Goal: Task Accomplishment & Management: Manage account settings

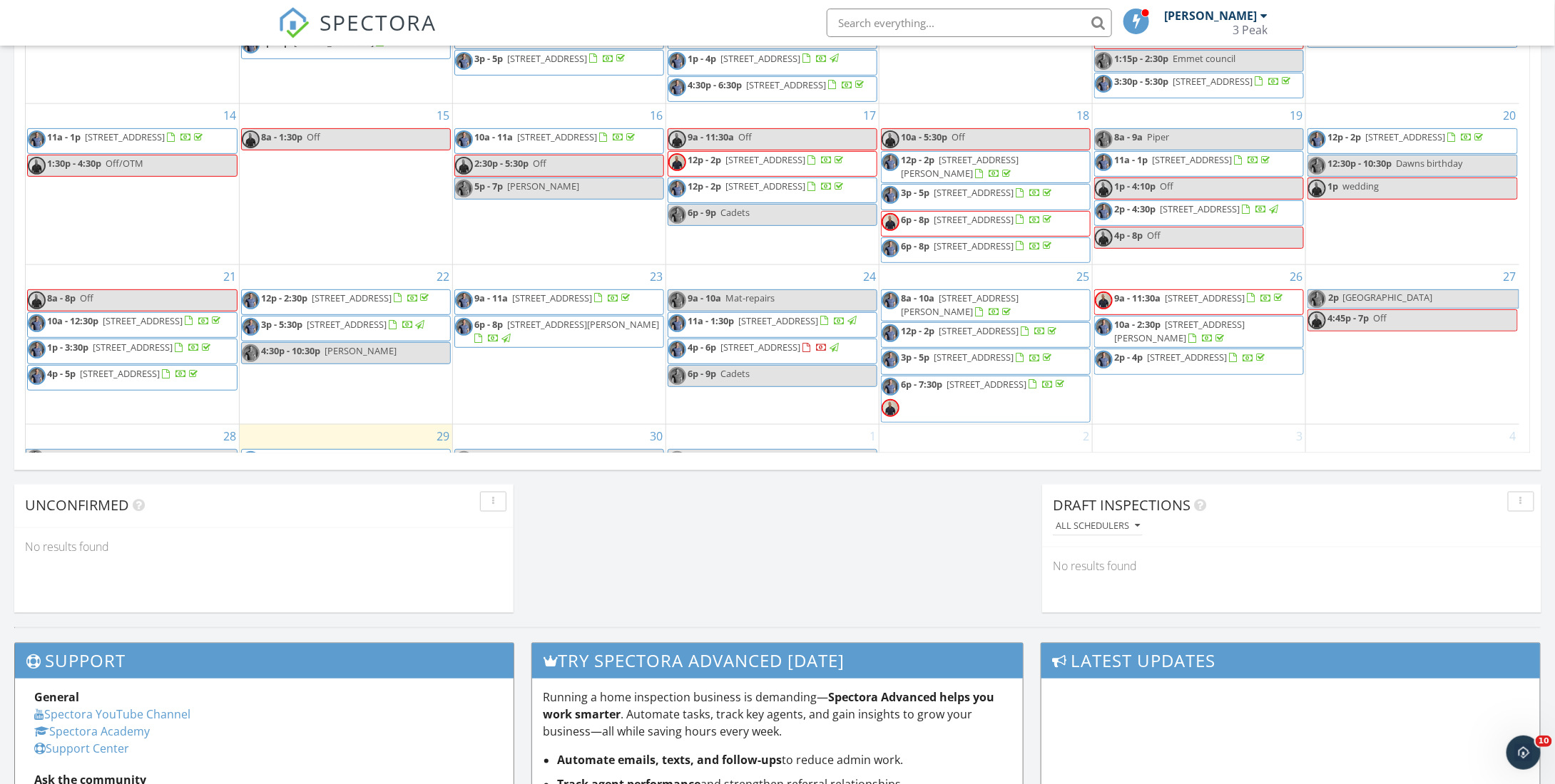
scroll to position [314, 0]
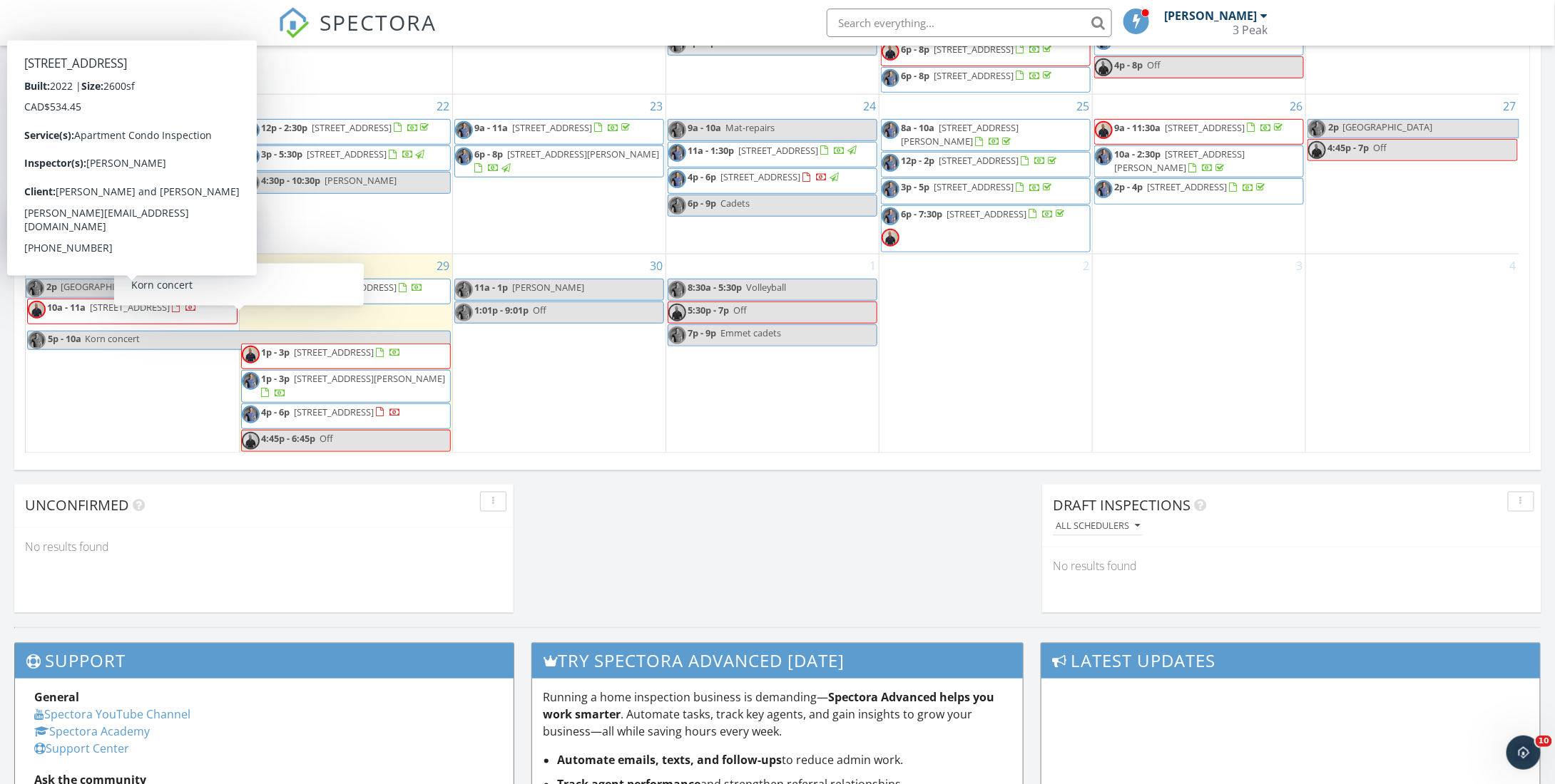
click at [64, 301] on span "10a - 11a" at bounding box center [66, 307] width 38 height 13
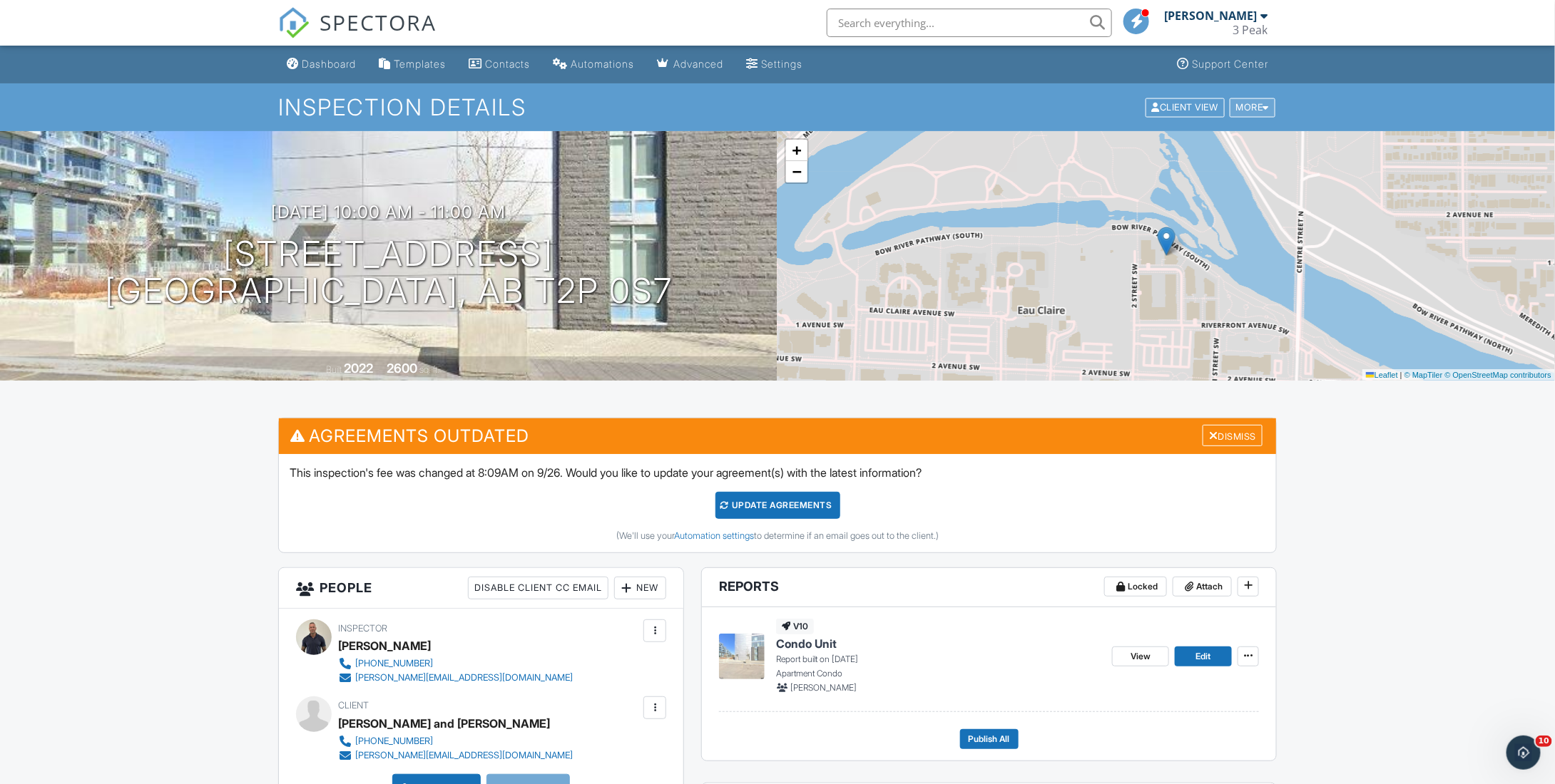
click at [1246, 105] on div "More" at bounding box center [1253, 107] width 46 height 19
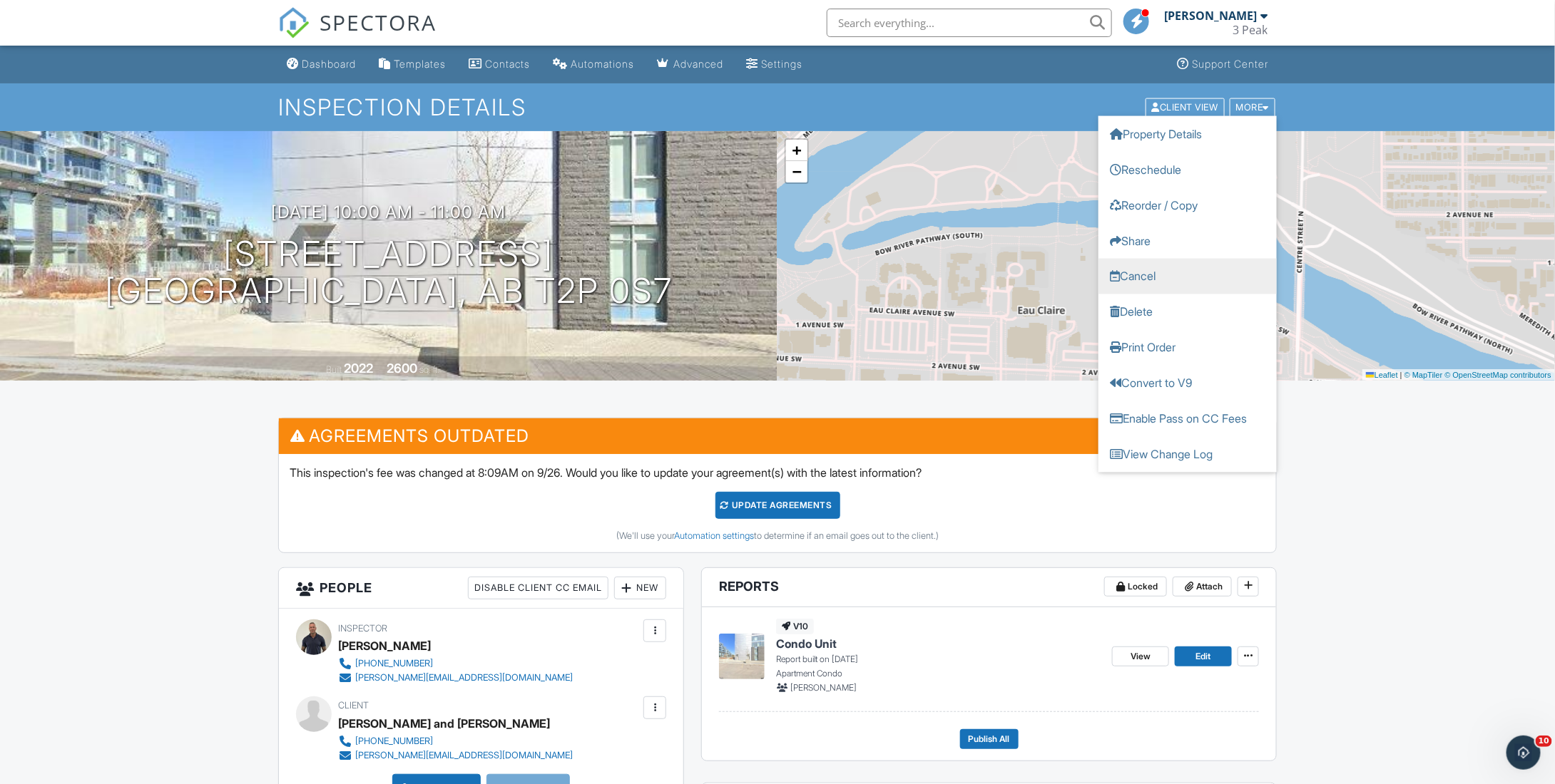
click at [1147, 279] on link "Cancel" at bounding box center [1187, 276] width 178 height 35
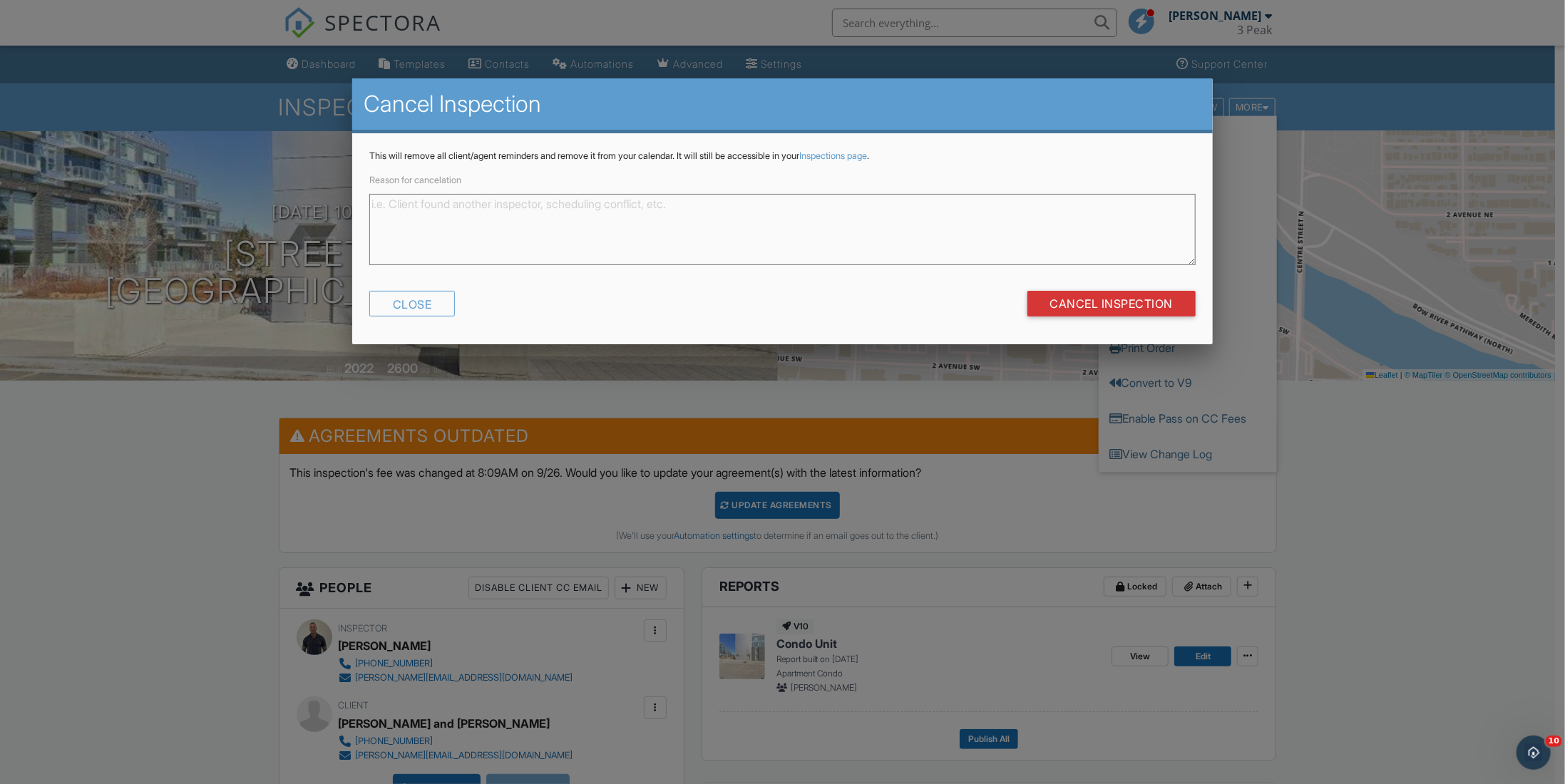
click at [439, 203] on textarea "Reason for cancelation" at bounding box center [782, 229] width 826 height 71
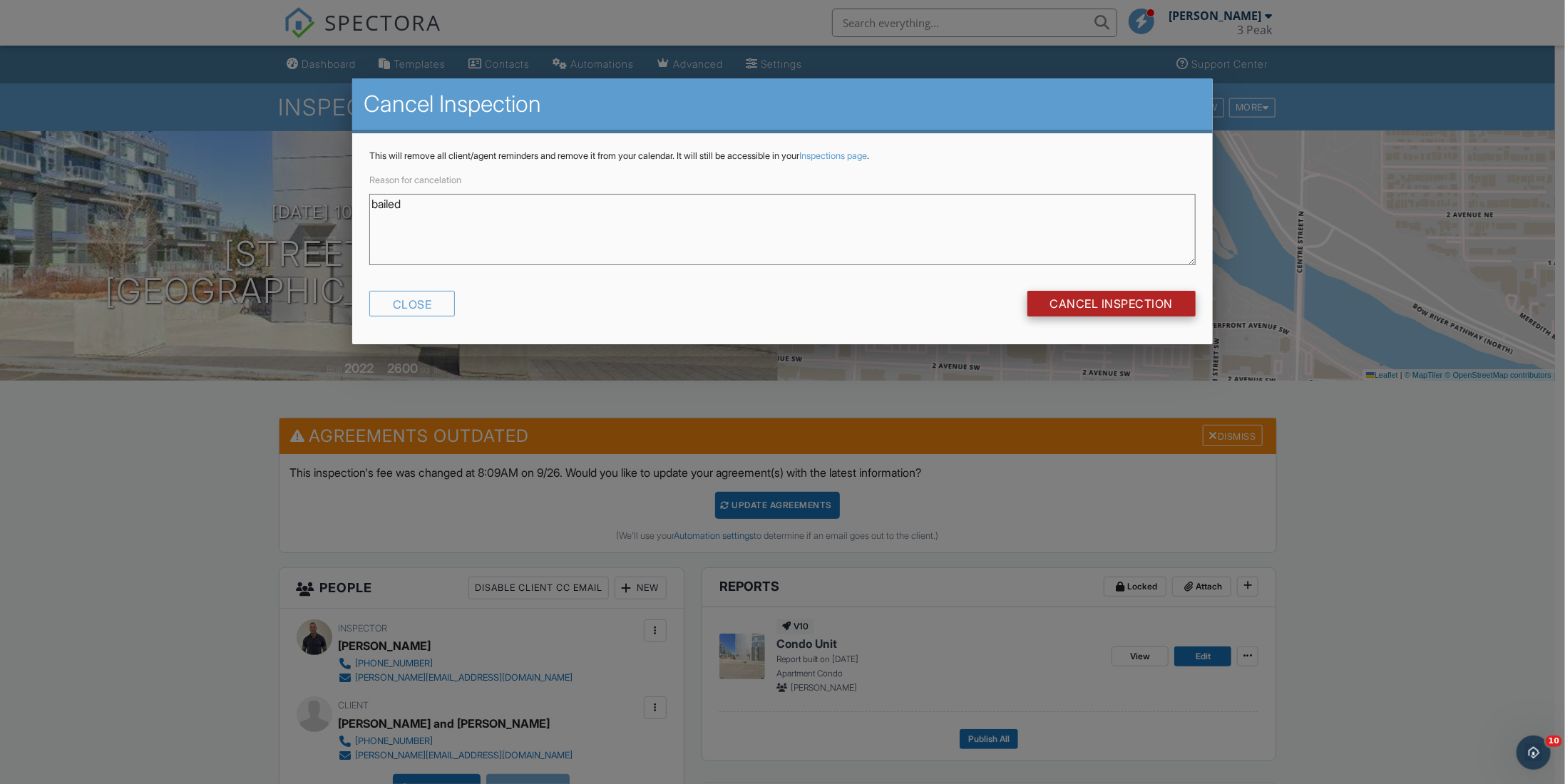
type textarea "bailed"
click at [1104, 312] on input "Cancel Inspection" at bounding box center [1111, 303] width 169 height 25
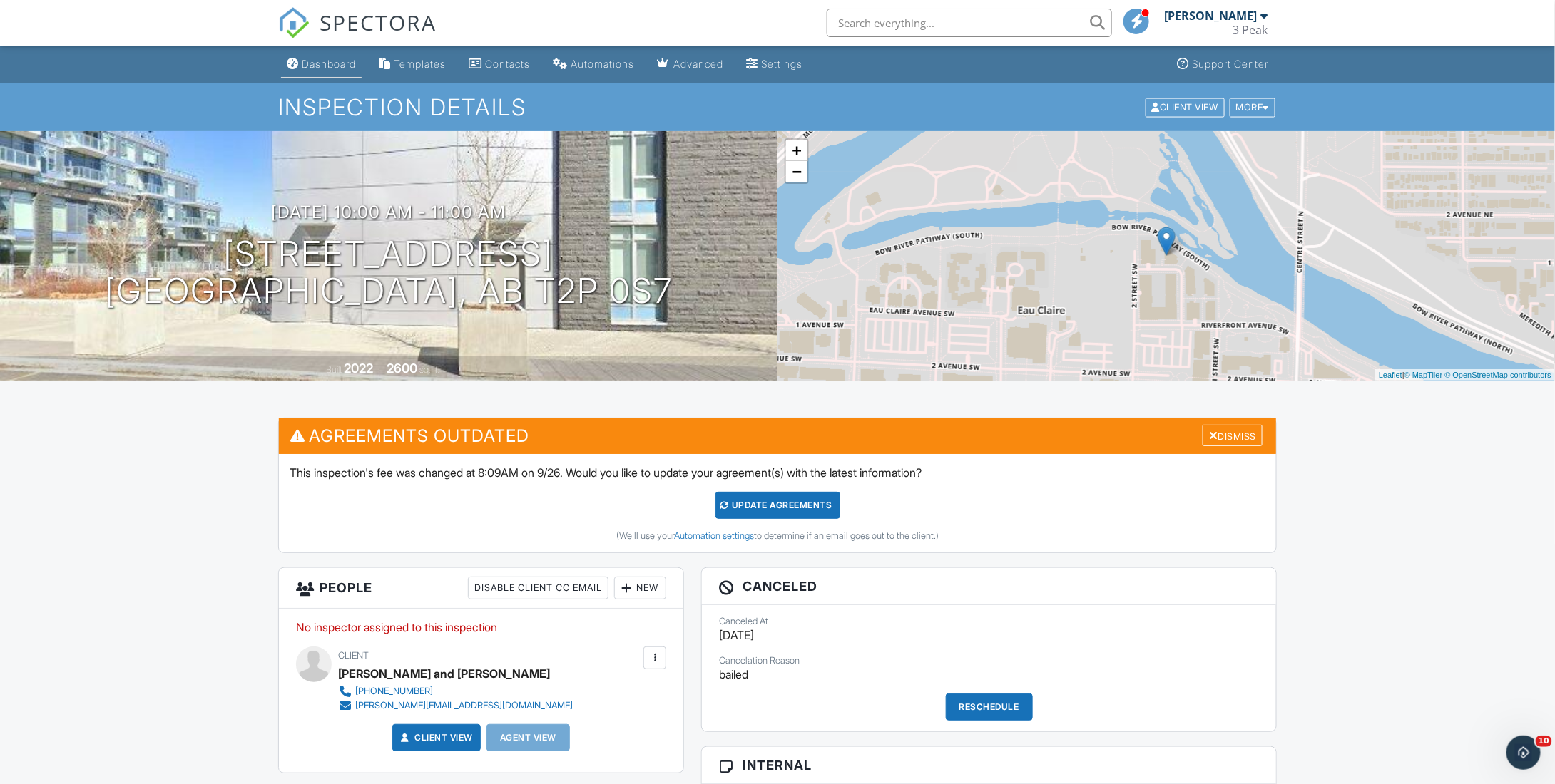
click at [353, 67] on div "Dashboard" at bounding box center [328, 64] width 54 height 12
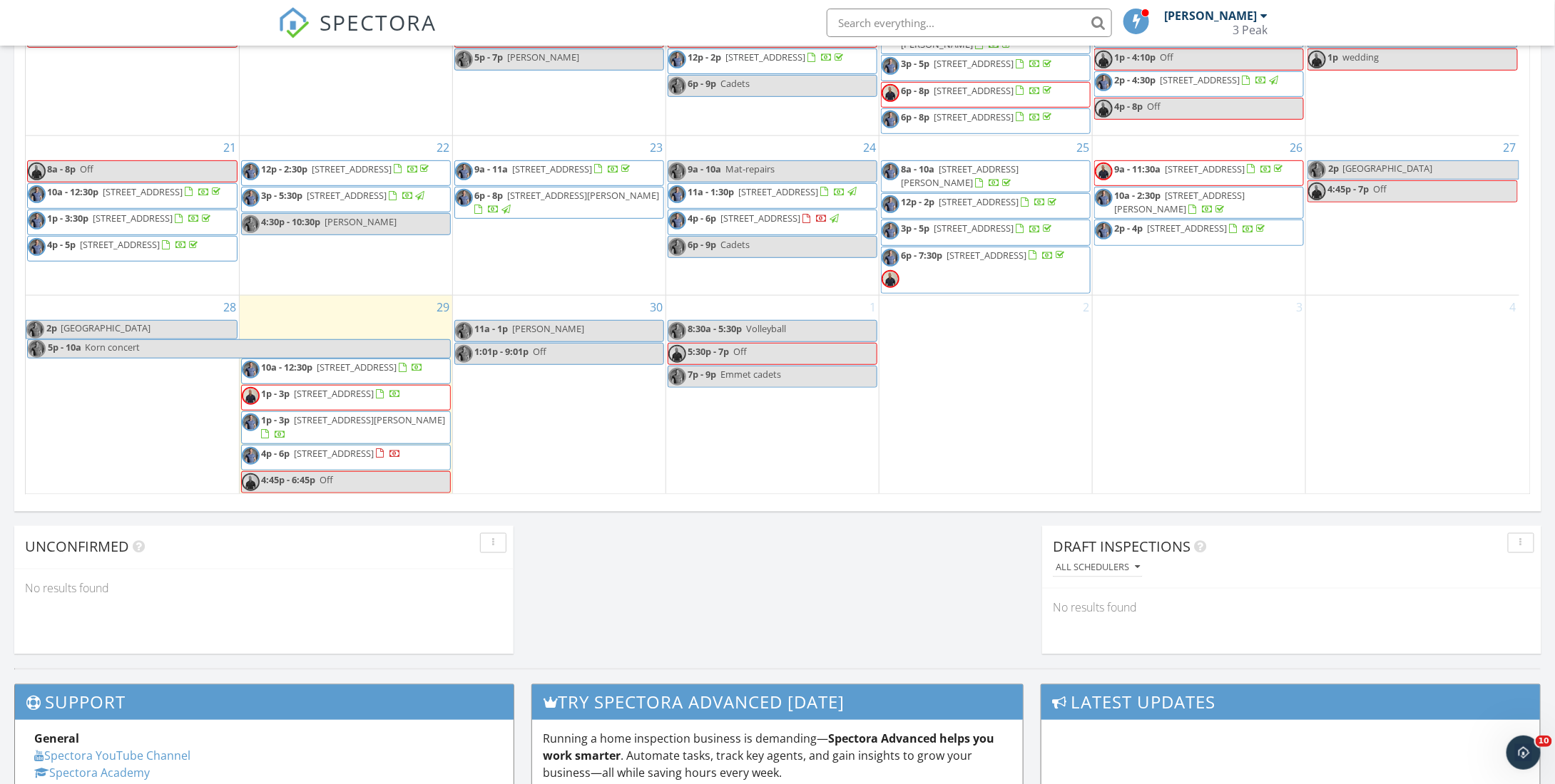
scroll to position [855, 0]
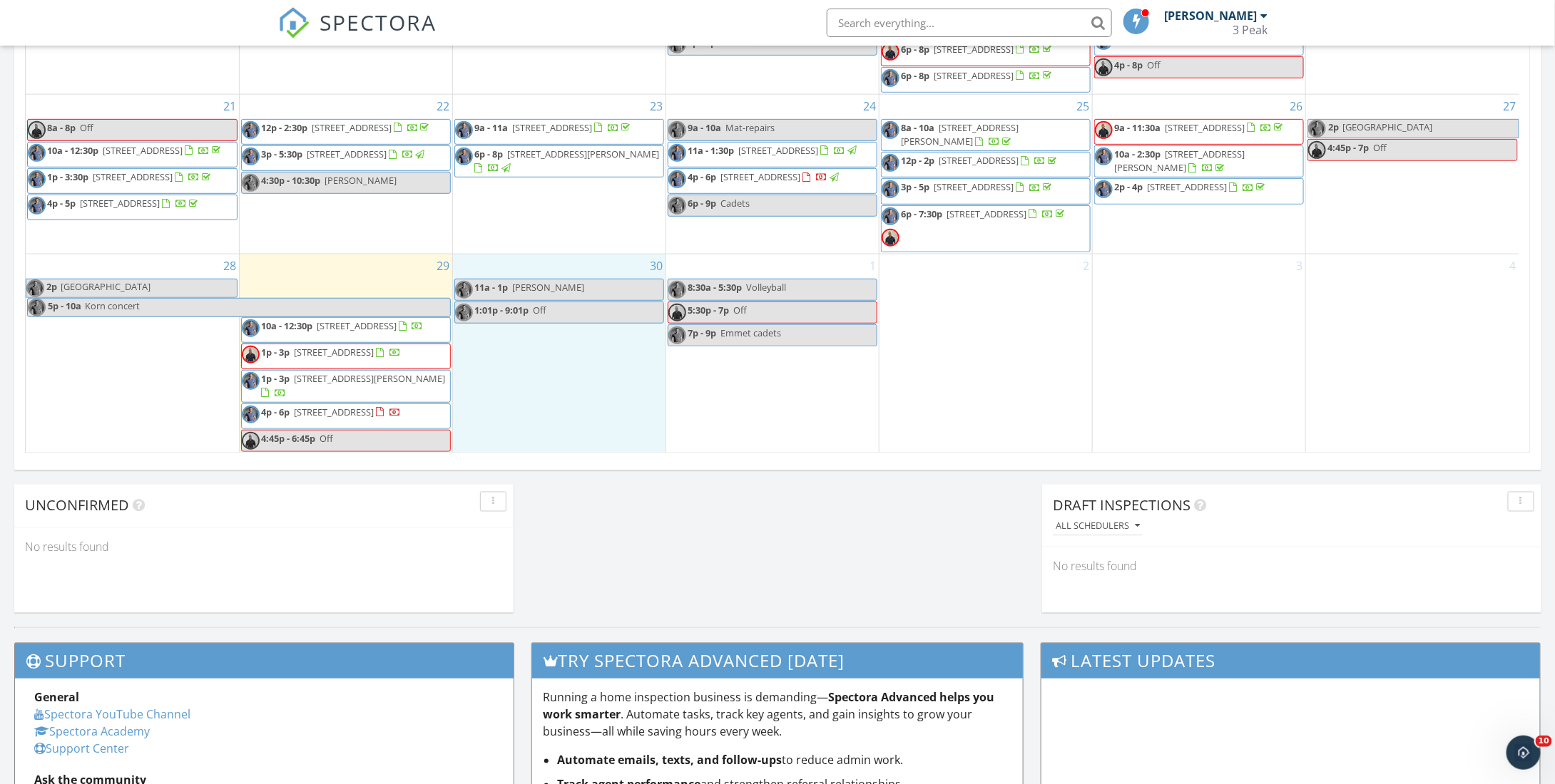
click at [520, 331] on div "30 11a - 1p [PERSON_NAME] 1:01p - 9:01p Off" at bounding box center [559, 354] width 212 height 199
click at [564, 294] on link "Event" at bounding box center [558, 297] width 74 height 23
select select "8"
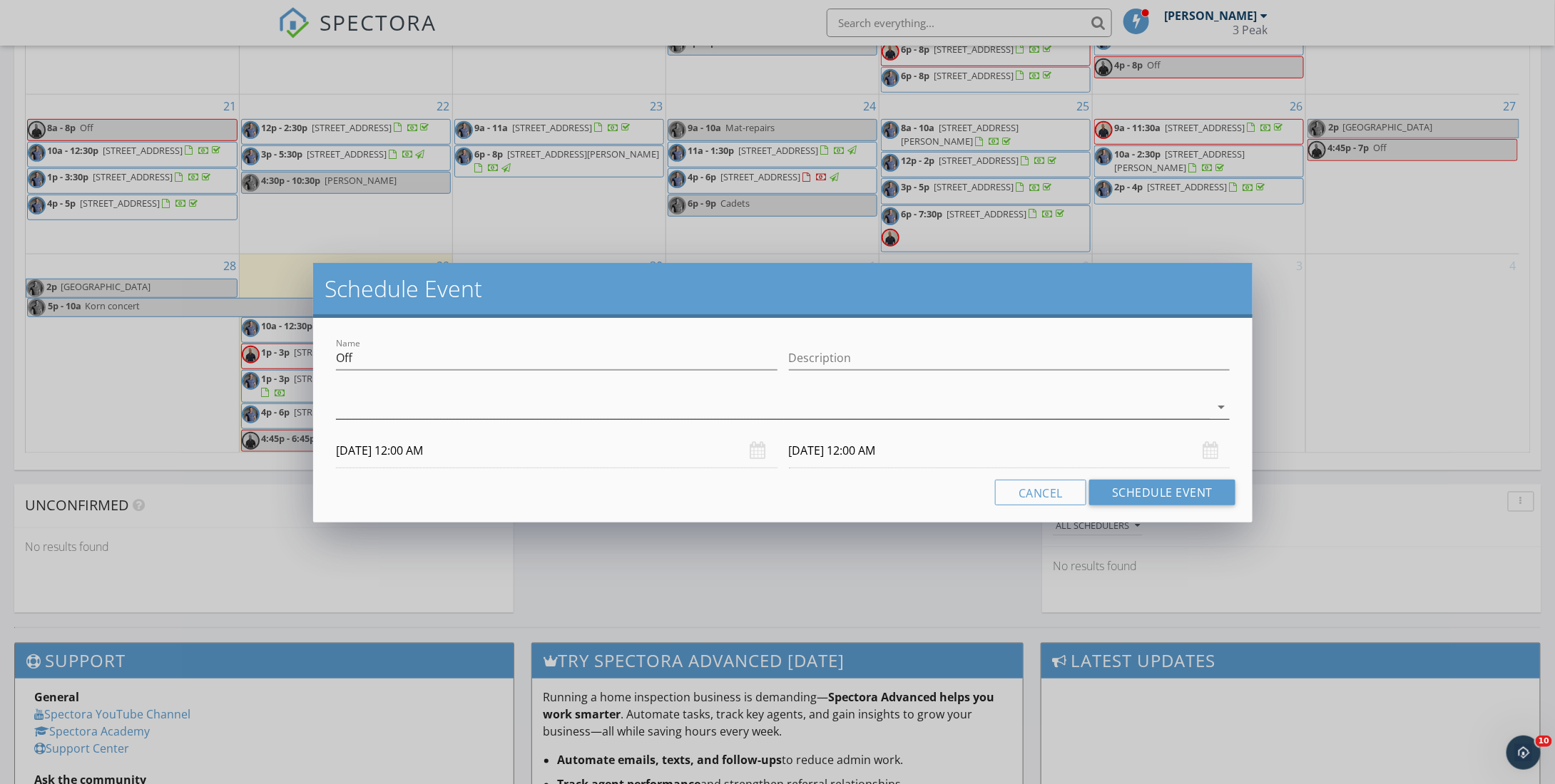
click at [444, 415] on div at bounding box center [773, 407] width 874 height 24
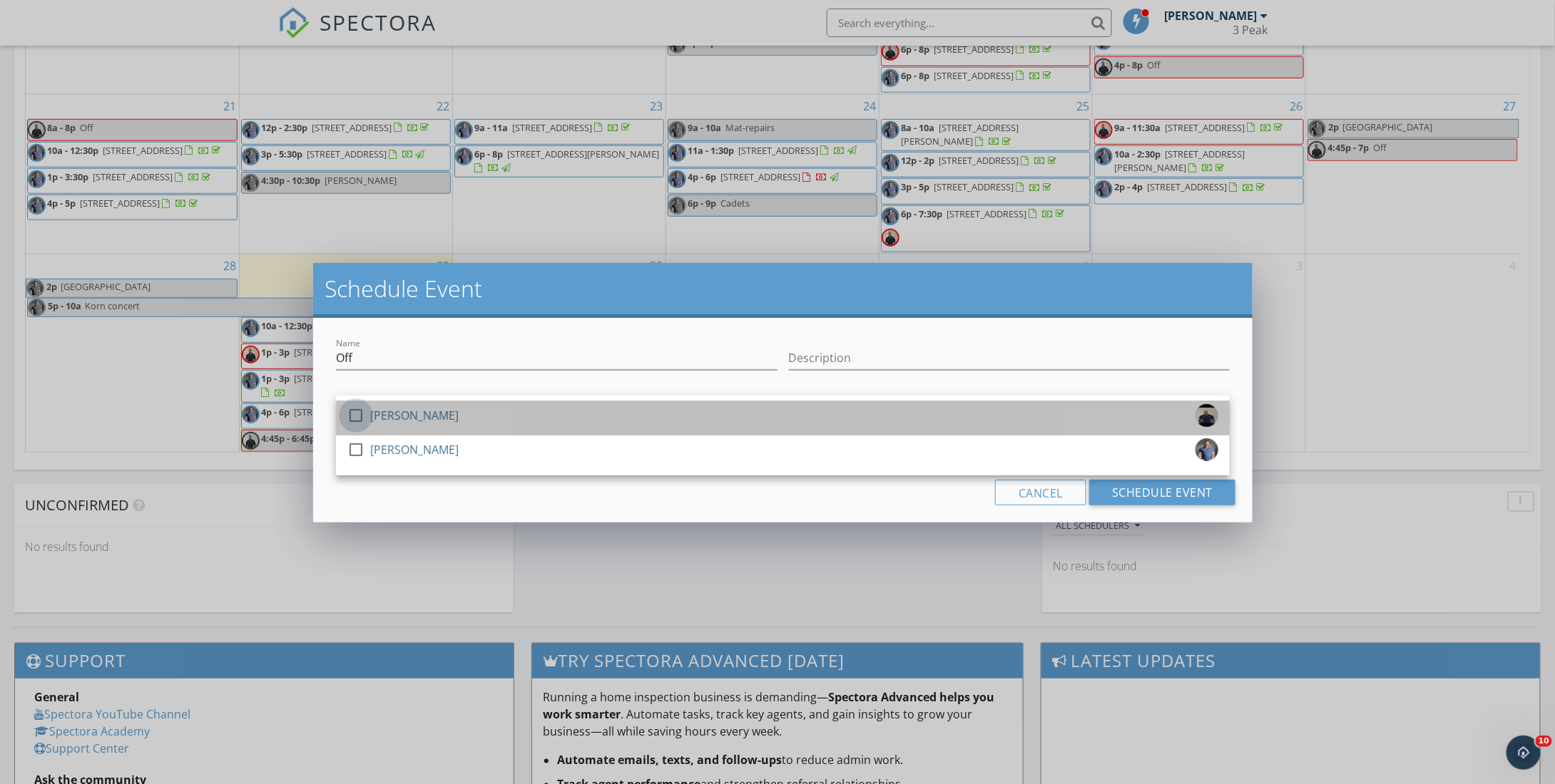
click at [357, 417] on div at bounding box center [356, 416] width 25 height 25
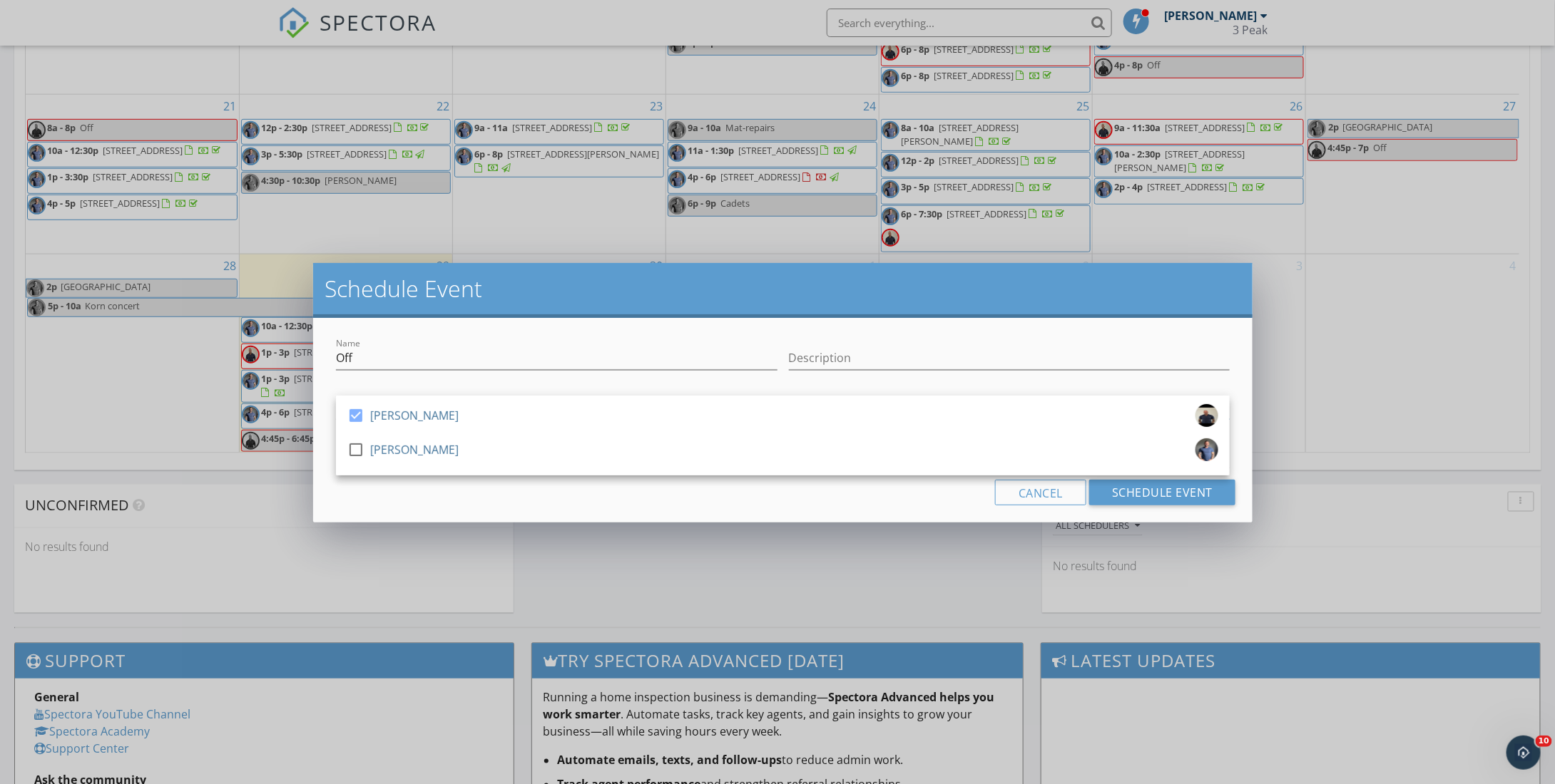
click at [448, 510] on div "Name Off Description check_box [PERSON_NAME] check_box_outline_blank [PERSON_NA…" at bounding box center [782, 420] width 939 height 204
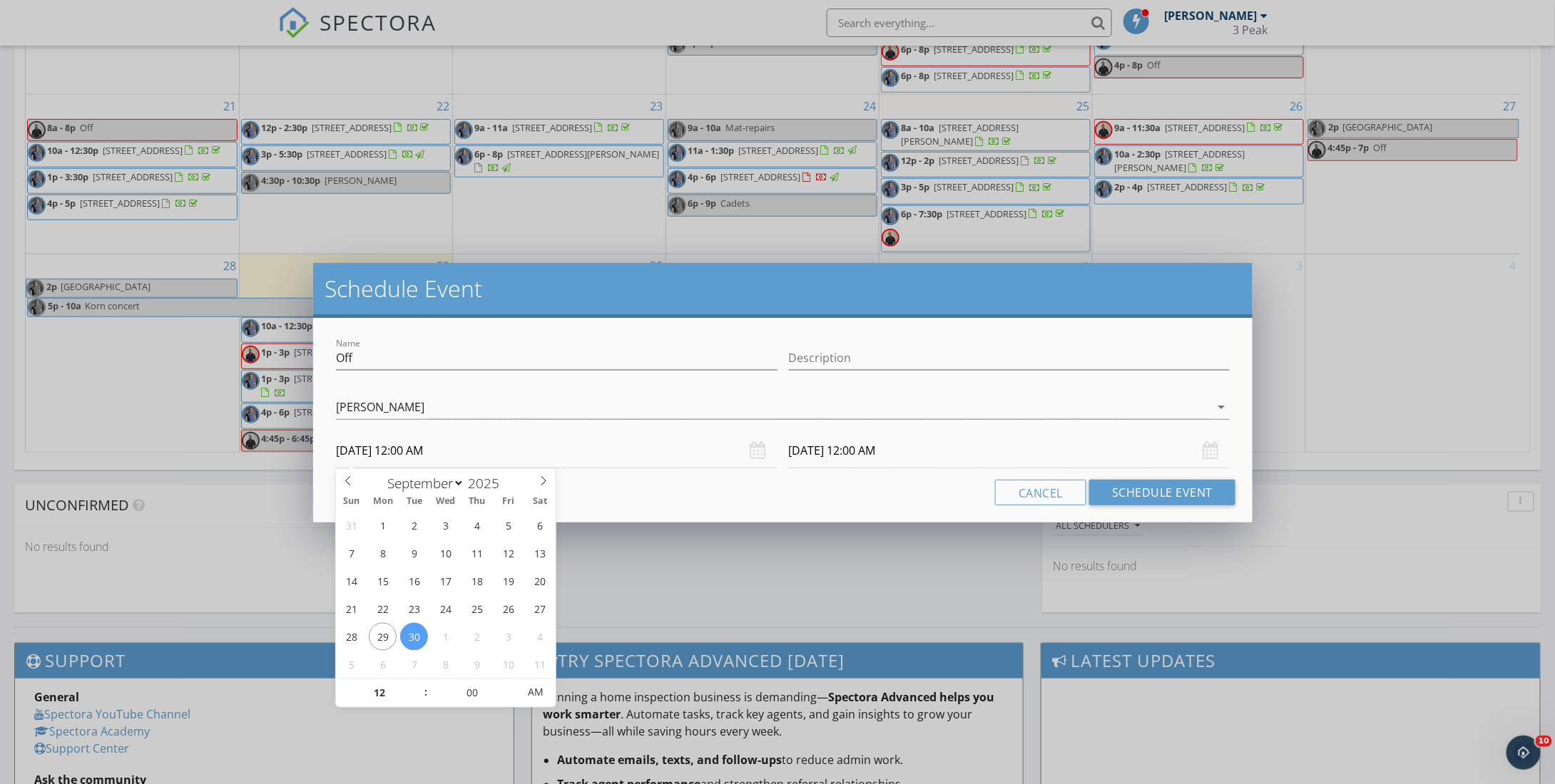
click at [521, 443] on input "[DATE] 12:00 AM" at bounding box center [557, 450] width 441 height 35
click at [385, 693] on input "12" at bounding box center [380, 693] width 88 height 28
type input "10"
type input "[DATE] 10:00 AM"
click at [636, 454] on input "[DATE] 10:00 AM" at bounding box center [557, 450] width 441 height 35
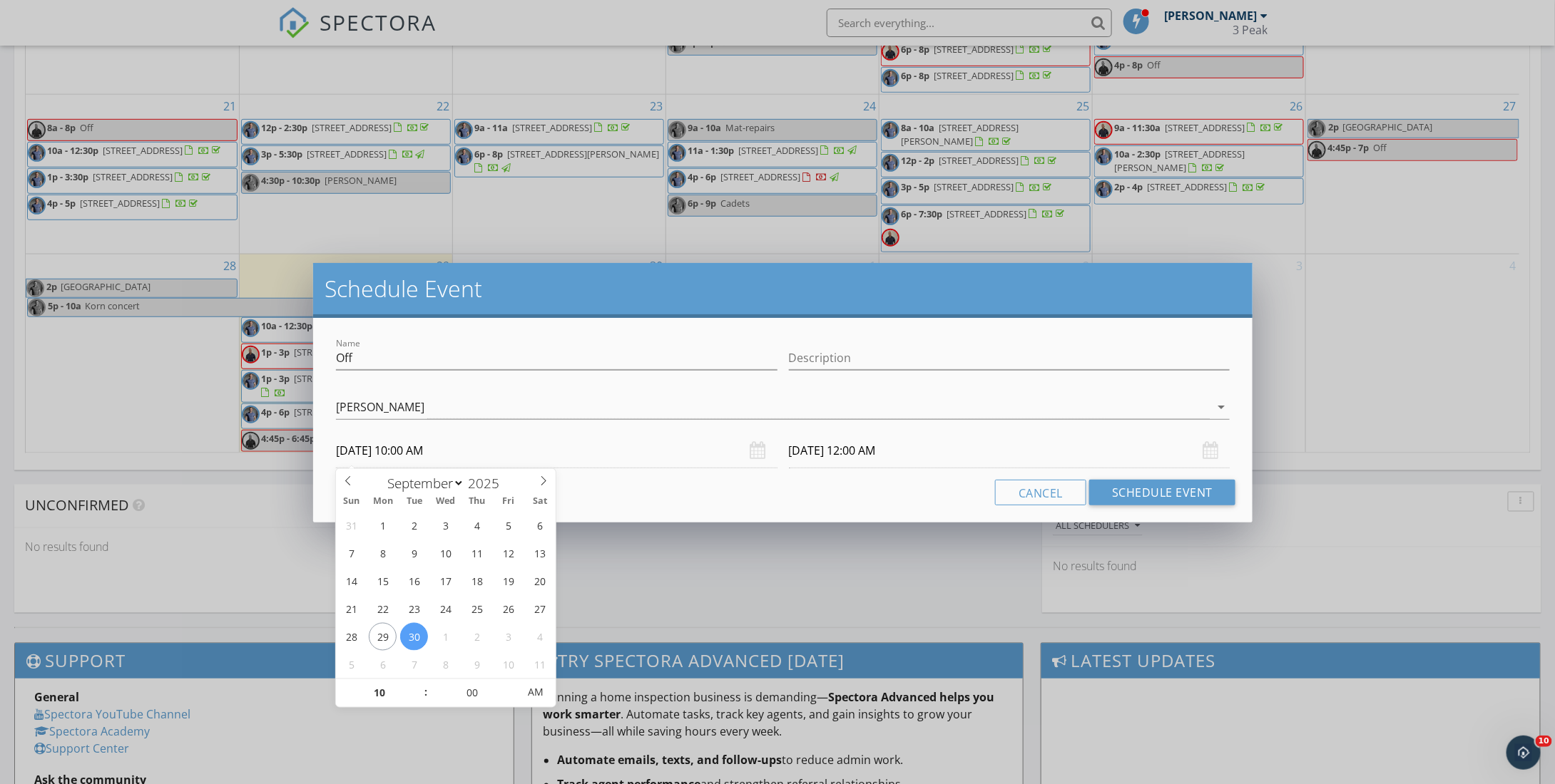
type input "10"
type input "[DATE] 10:00 AM"
click at [614, 475] on div "Name Off Description check_box [PERSON_NAME] check_box_outline_blank [PERSON_NA…" at bounding box center [782, 420] width 939 height 204
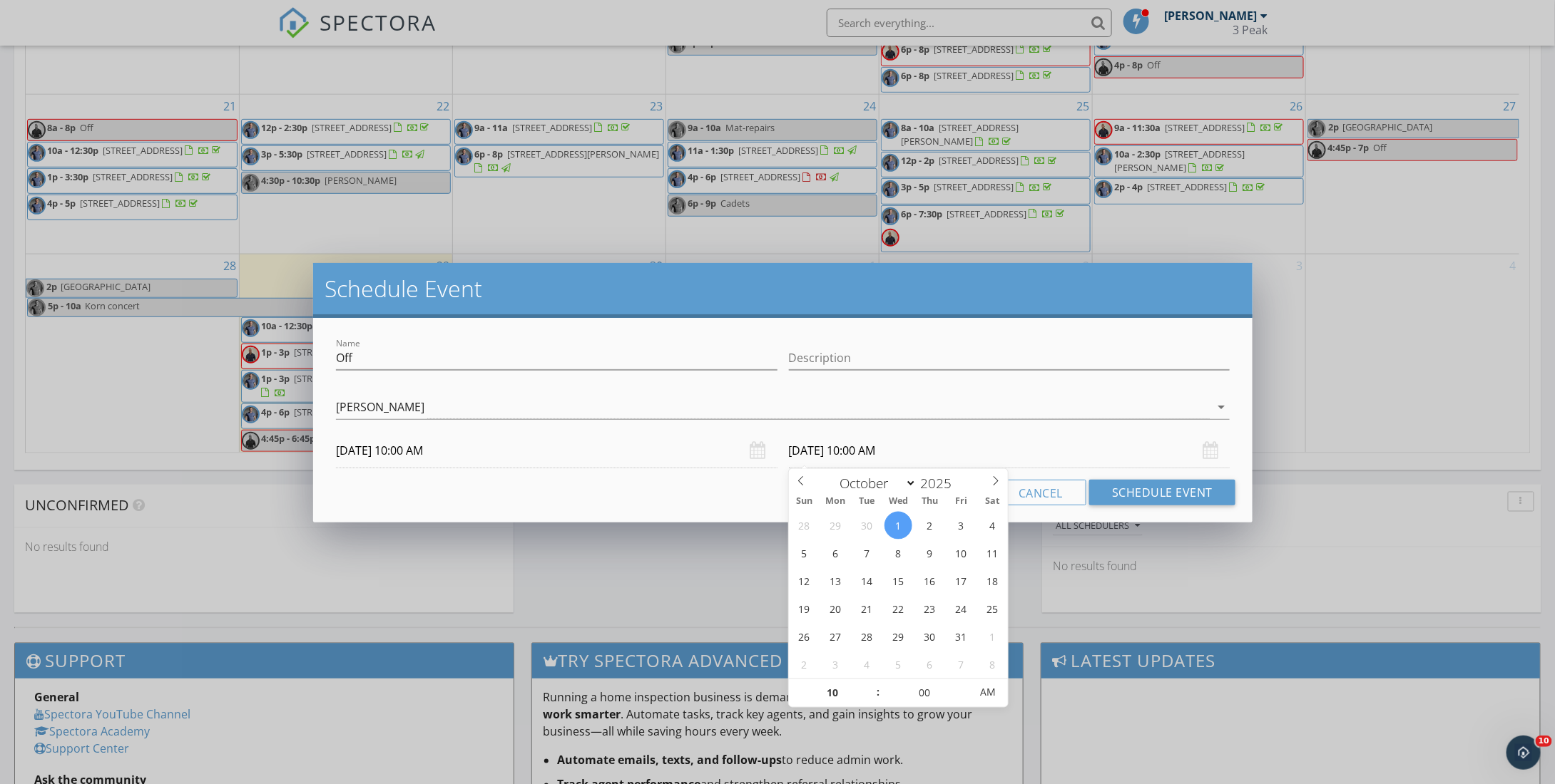
click at [868, 447] on input "[DATE] 10:00 AM" at bounding box center [1010, 450] width 441 height 35
click at [829, 690] on input "10" at bounding box center [833, 693] width 88 height 28
type input "01"
type input "[DATE] 1:00 PM"
click at [984, 687] on span "AM" at bounding box center [987, 693] width 39 height 28
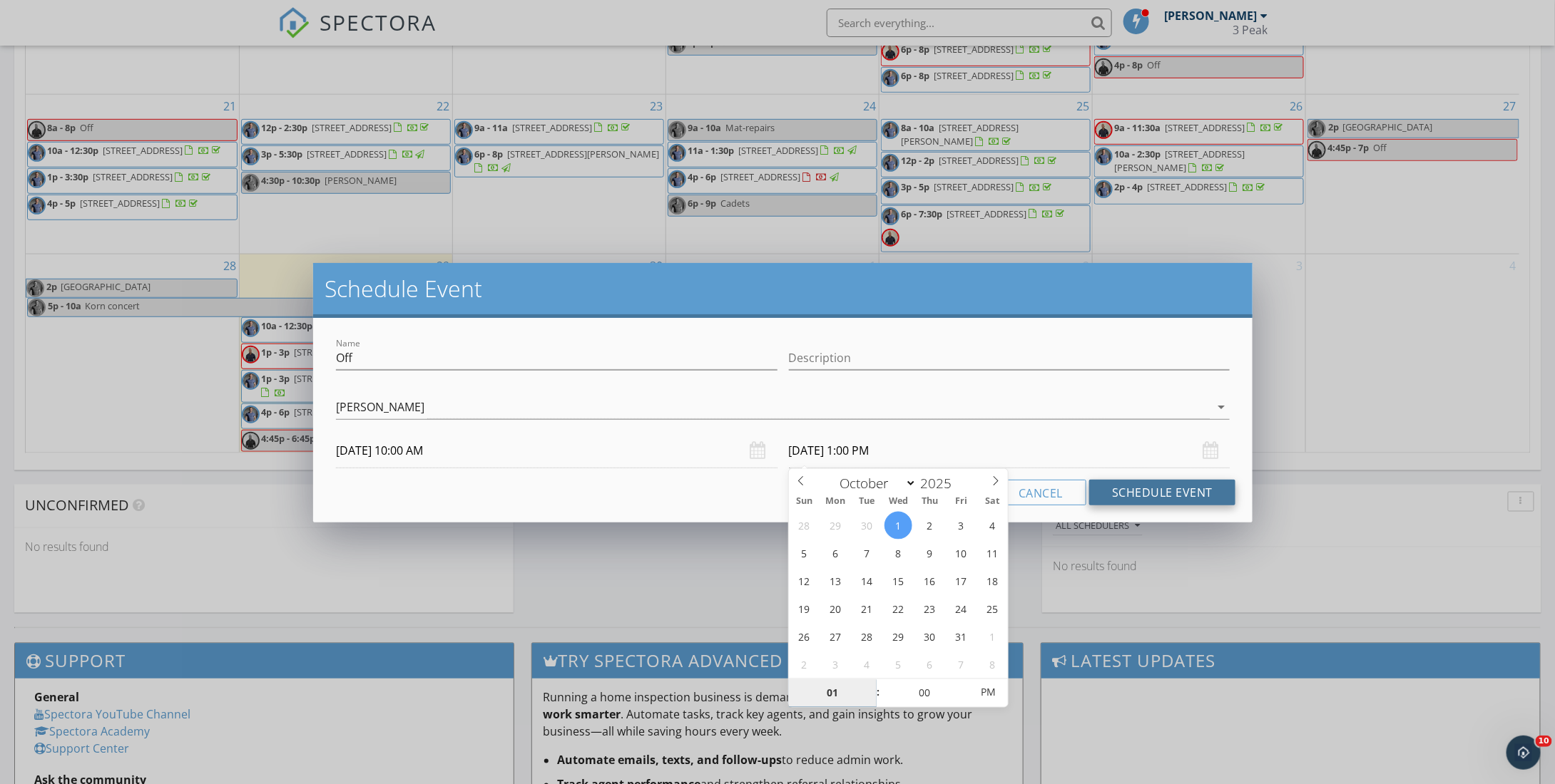
type input "01"
click at [1114, 493] on button "Schedule Event" at bounding box center [1162, 492] width 146 height 25
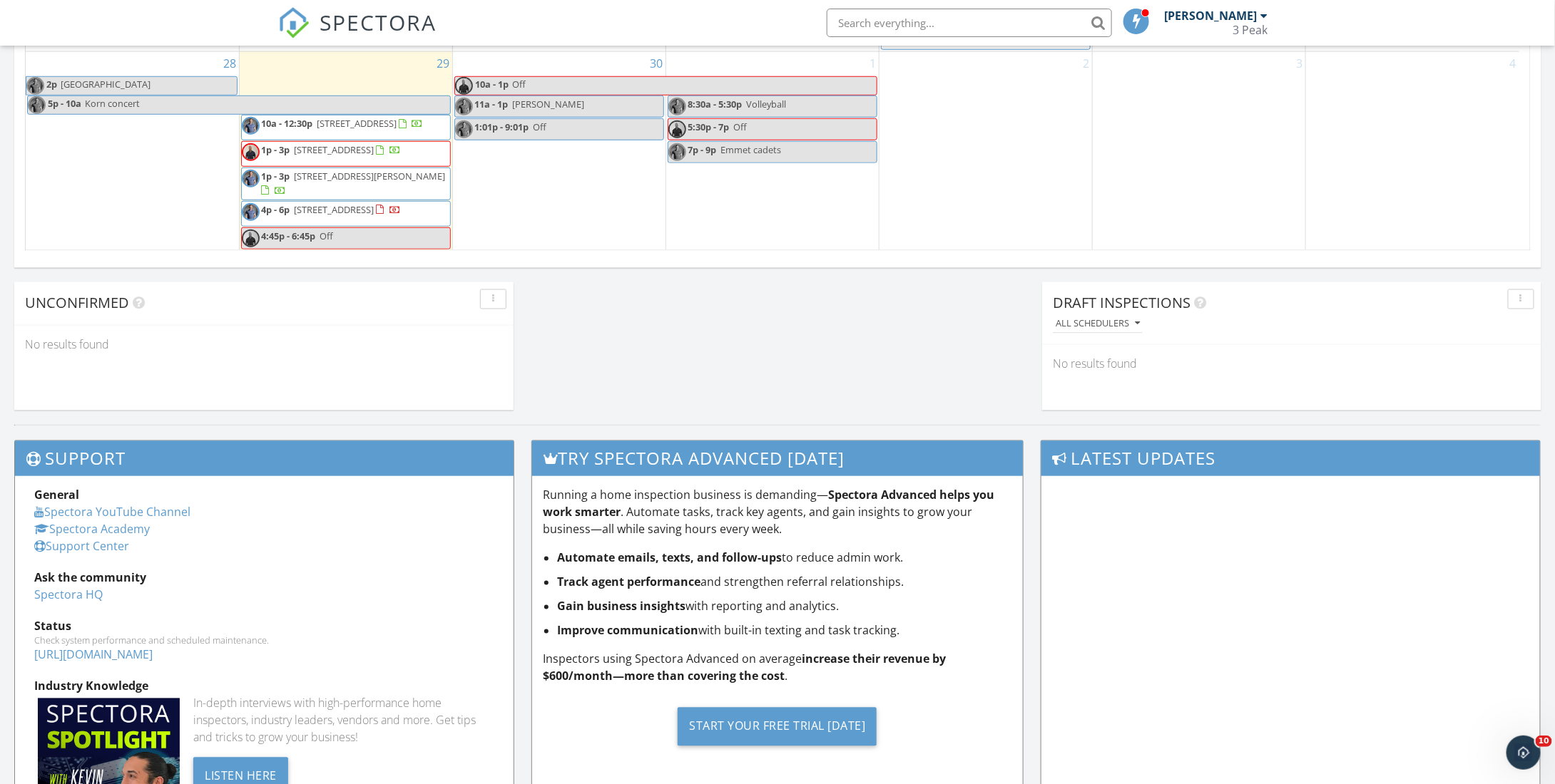
scroll to position [934, 0]
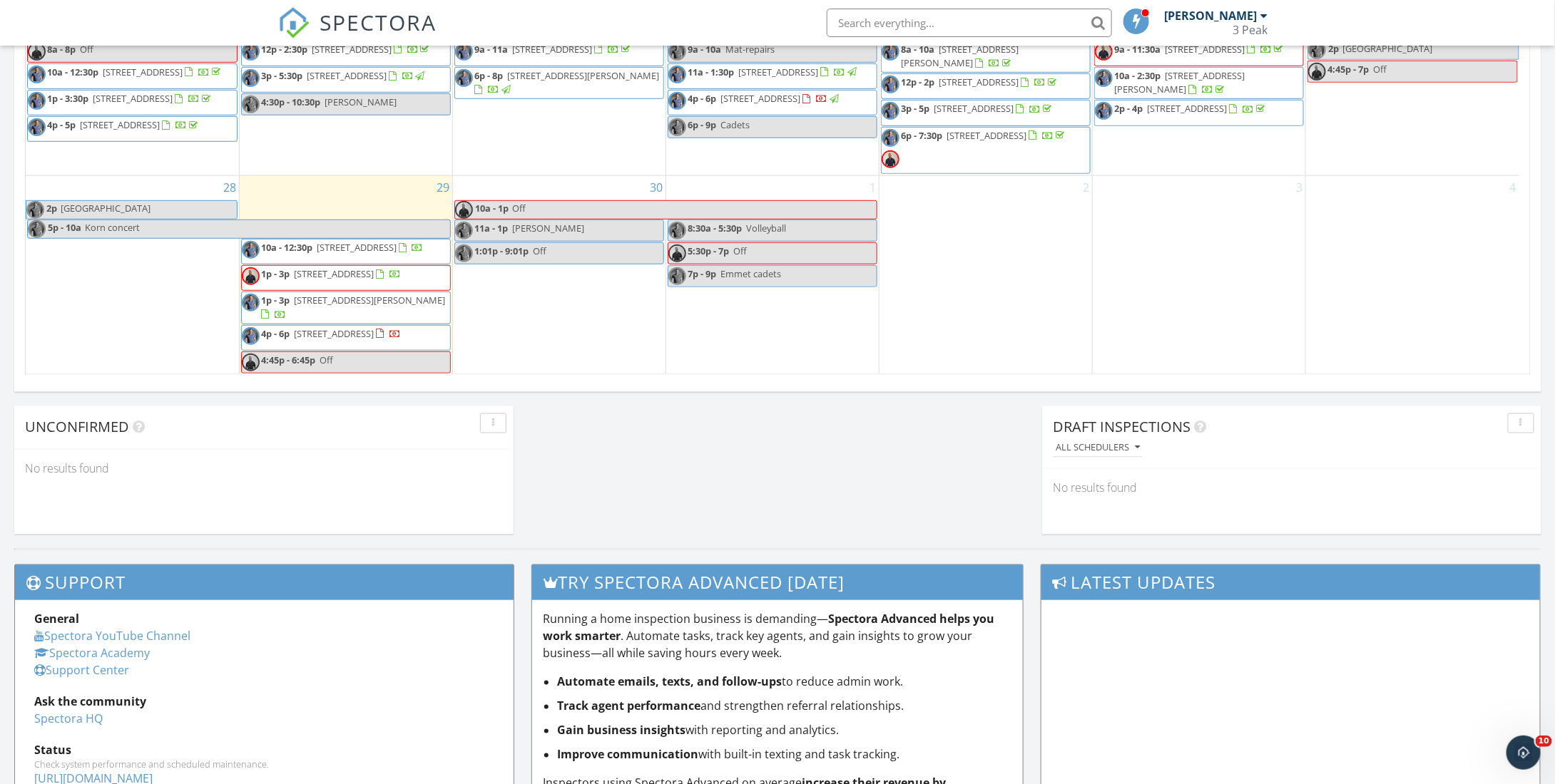
click at [612, 201] on span "Off" at bounding box center [694, 210] width 365 height 18
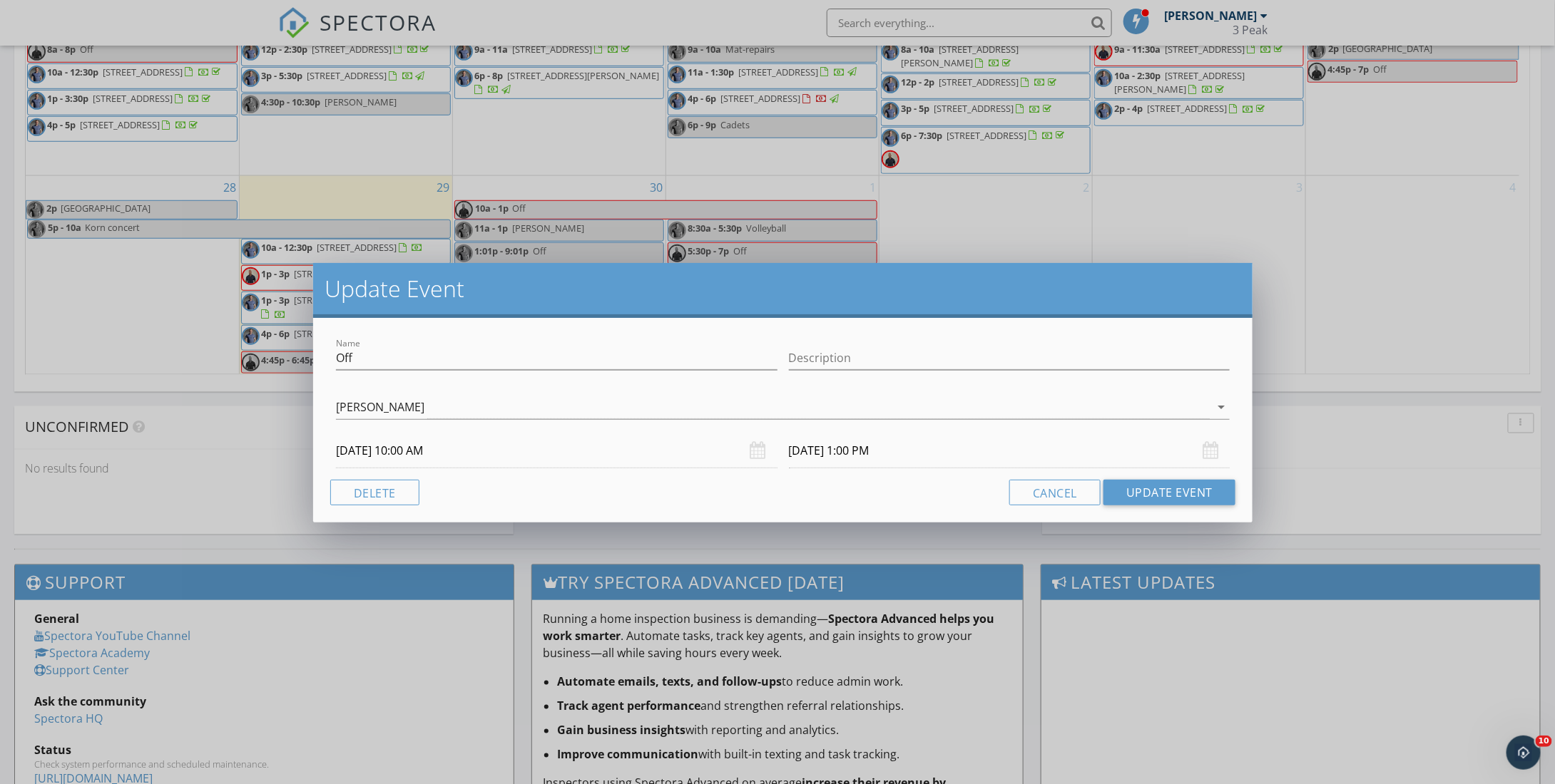
click at [858, 447] on input "[DATE] 1:00 PM" at bounding box center [1010, 450] width 441 height 35
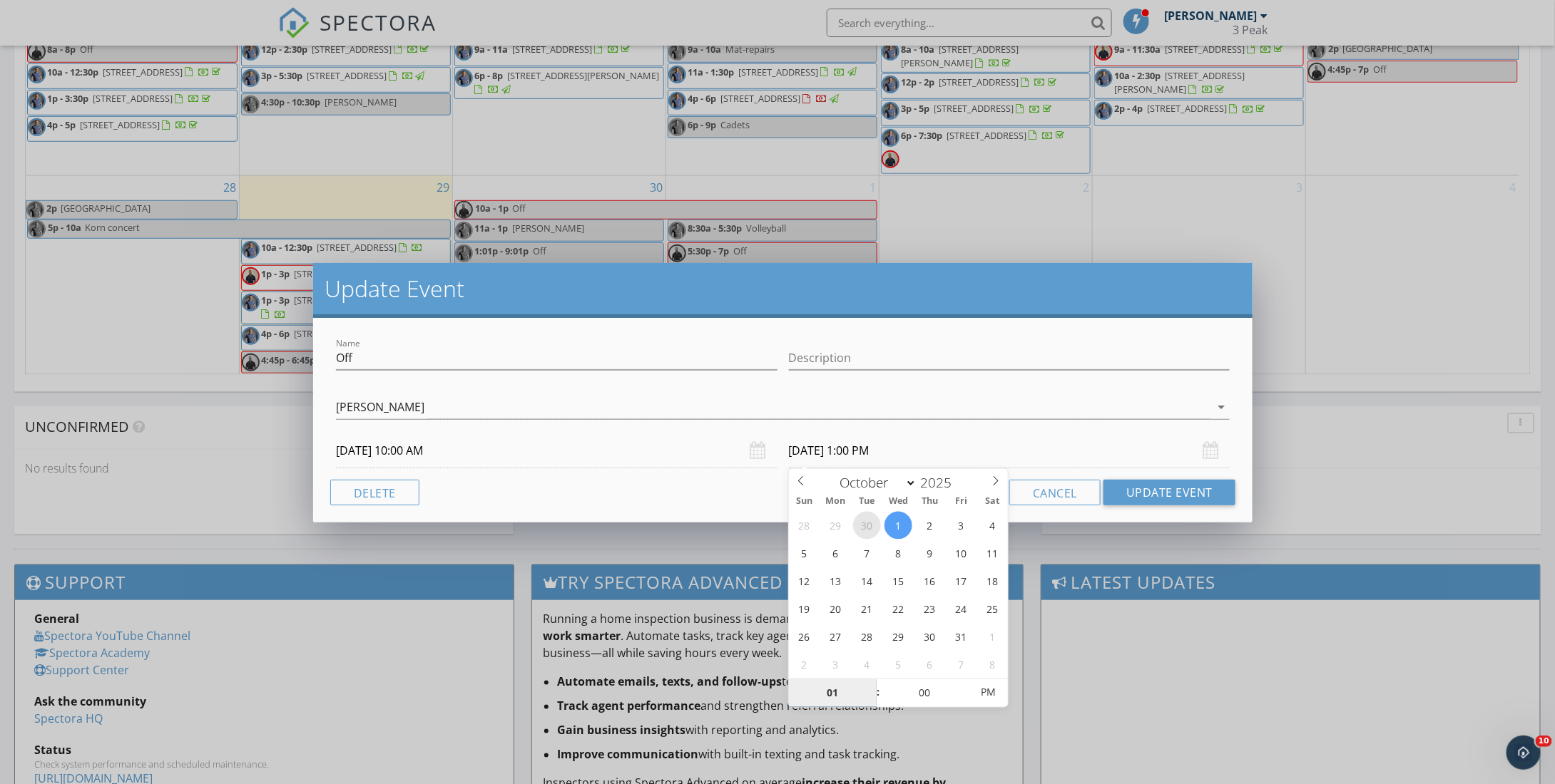
select select "8"
type input "[DATE] 1:00 PM"
click at [714, 485] on div "Cancel Update Event" at bounding box center [782, 492] width 905 height 25
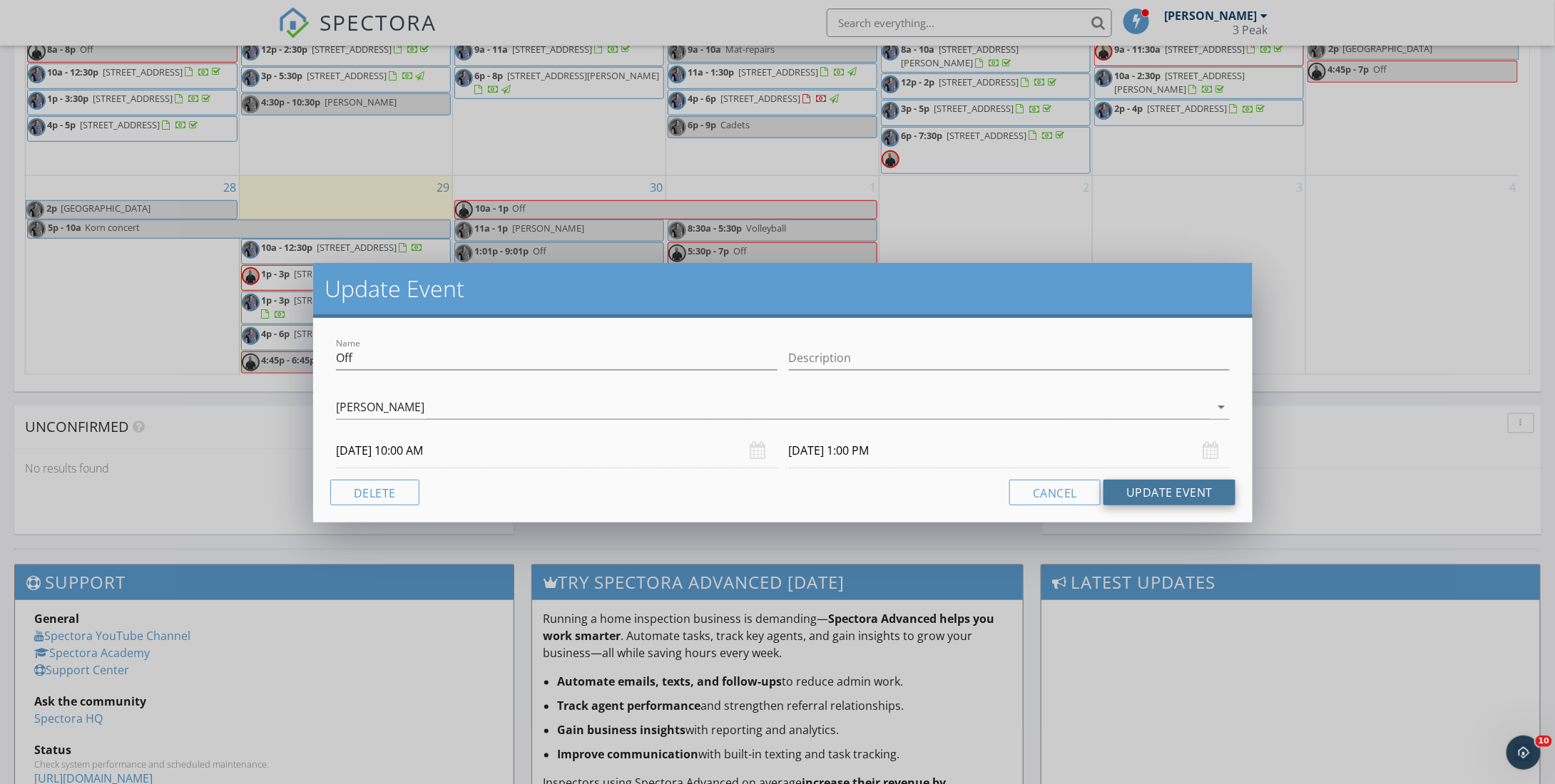
click at [1145, 496] on button "Update Event" at bounding box center [1170, 492] width 132 height 25
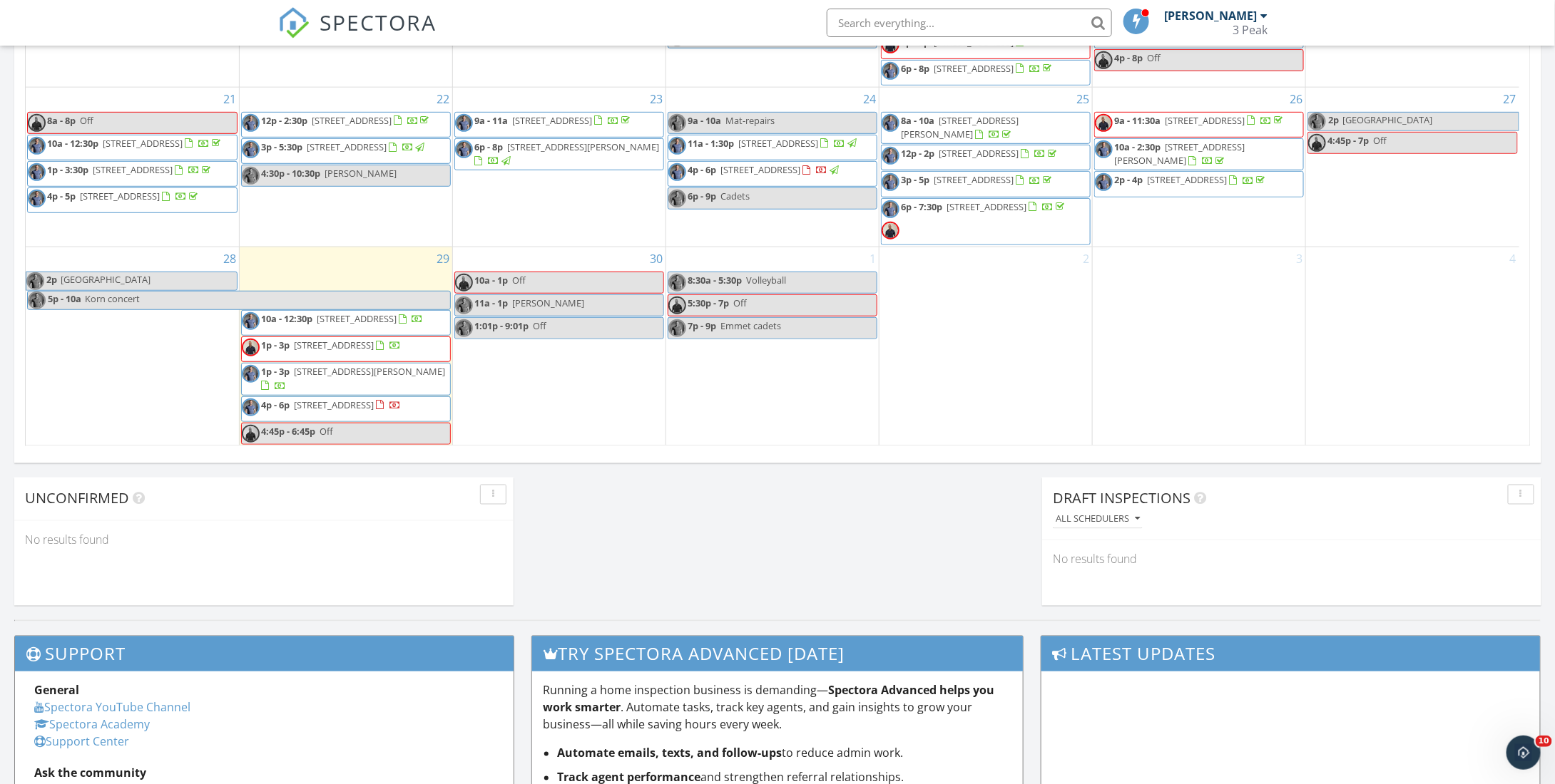
scroll to position [0, 0]
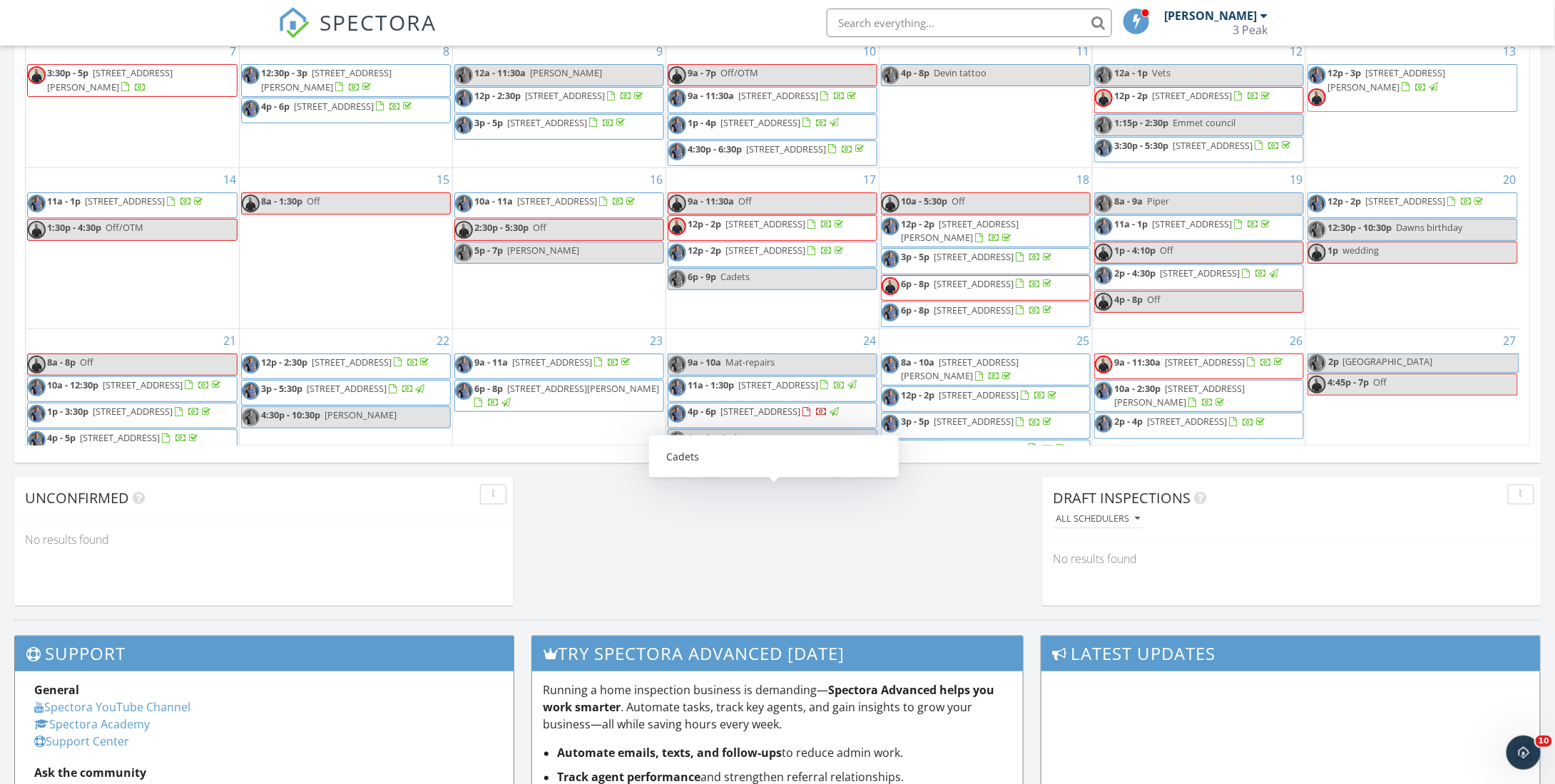
click at [1244, 22] on div "[PERSON_NAME]" at bounding box center [1210, 15] width 93 height 15
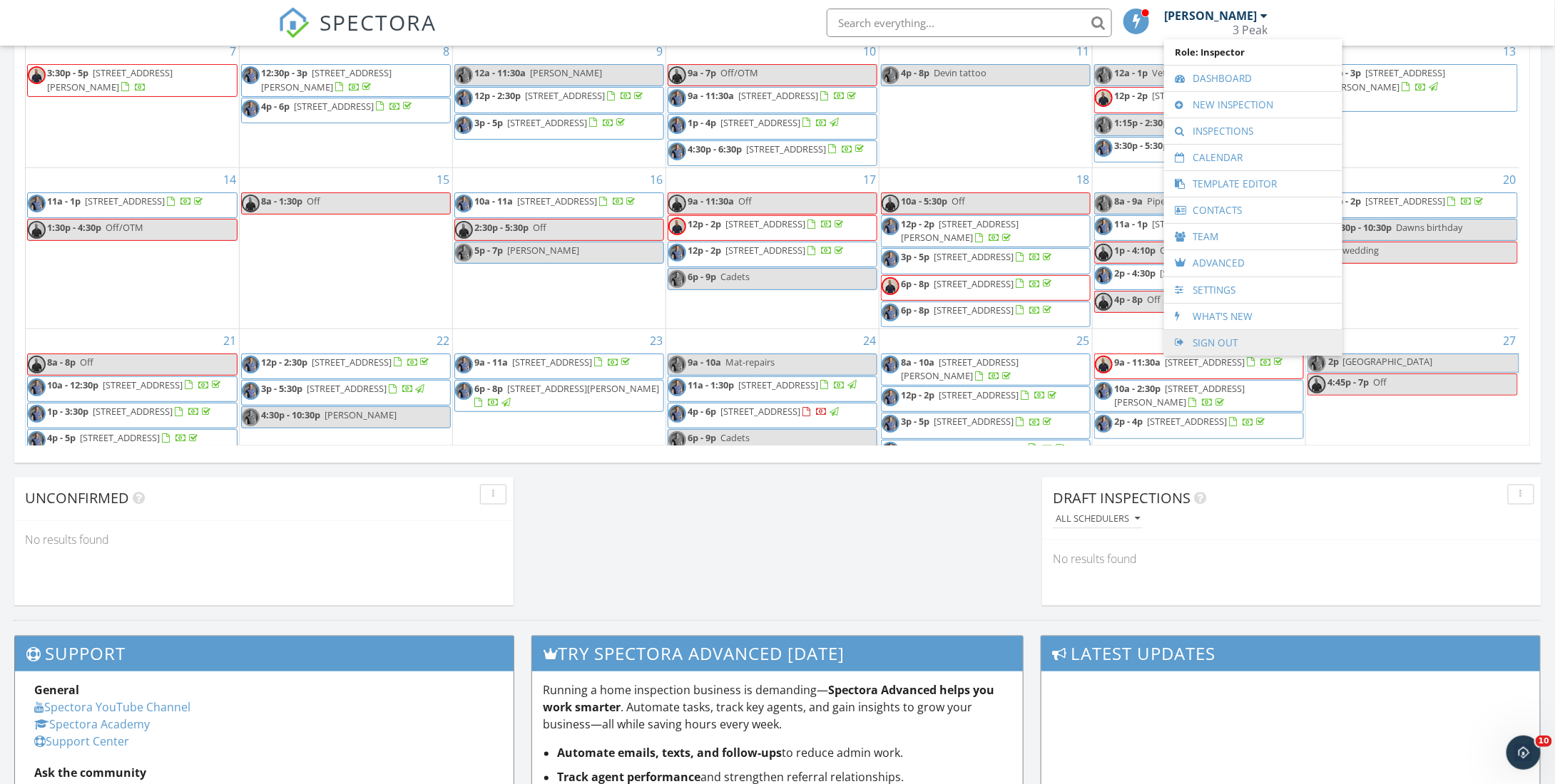
click at [1232, 333] on link "Sign Out" at bounding box center [1253, 342] width 164 height 25
